Goal: Task Accomplishment & Management: Manage account settings

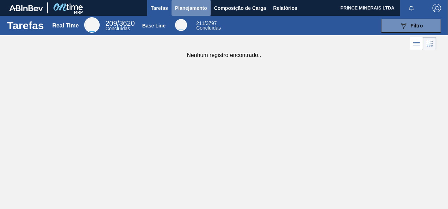
click at [181, 6] on span "Planejamento" at bounding box center [191, 8] width 32 height 8
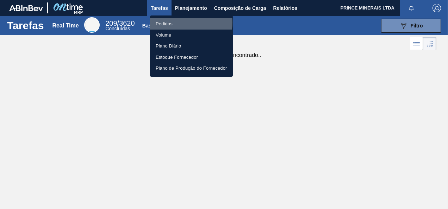
click at [174, 23] on li "Pedidos" at bounding box center [191, 23] width 83 height 11
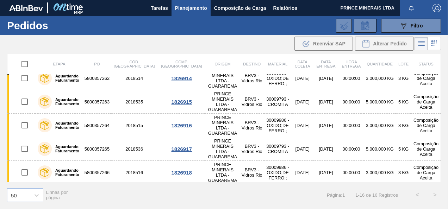
scroll to position [212, 0]
